Goal: Information Seeking & Learning: Learn about a topic

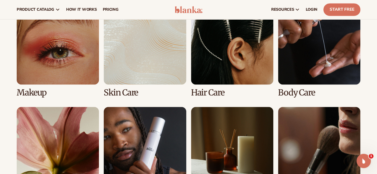
scroll to position [447, 0]
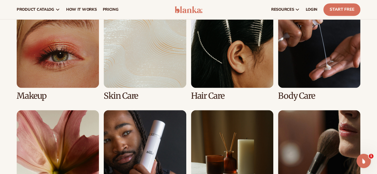
click at [41, 68] on link "1 / 8" at bounding box center [58, 52] width 82 height 95
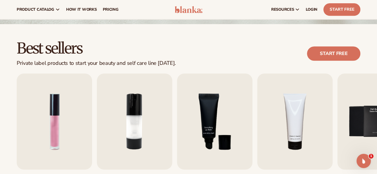
drag, startPoint x: 381, startPoint y: 17, endPoint x: 381, endPoint y: 35, distance: 17.6
click at [113, 6] on link "pricing" at bounding box center [110, 9] width 22 height 19
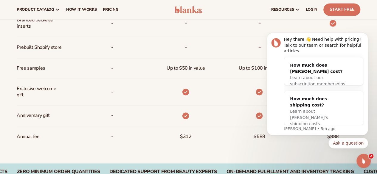
scroll to position [434, 0]
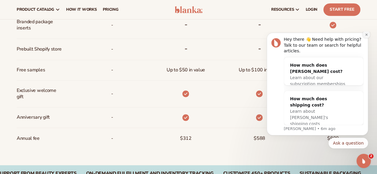
click at [367, 38] on button "Dismiss notification" at bounding box center [366, 35] width 8 height 8
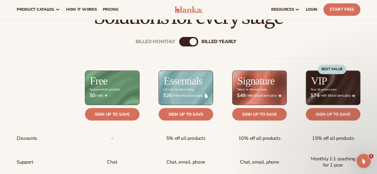
scroll to position [184, 0]
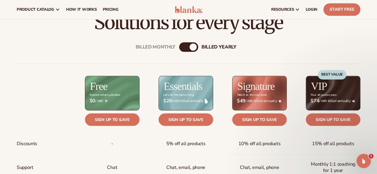
click at [184, 46] on div "Billed Monthly" at bounding box center [182, 46] width 7 height 7
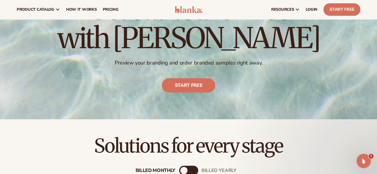
scroll to position [51, 0]
